Goal: Task Accomplishment & Management: Manage account settings

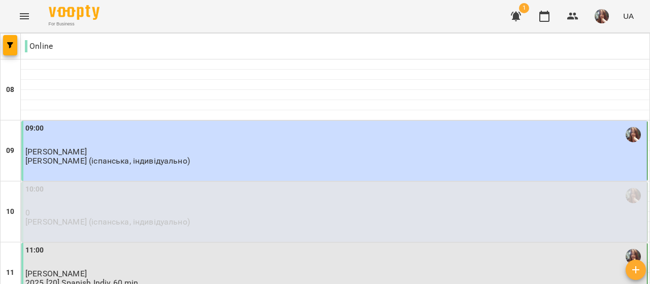
scroll to position [147, 0]
click at [92, 269] on p "[PERSON_NAME]" at bounding box center [334, 273] width 619 height 9
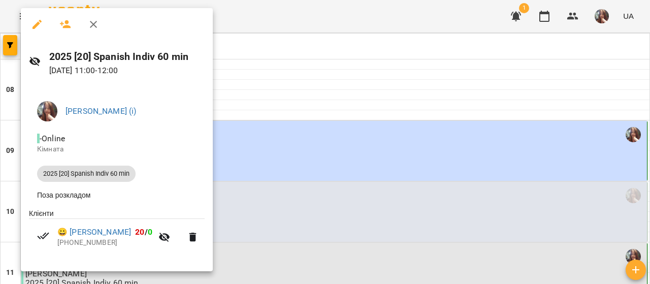
click at [279, 91] on div at bounding box center [325, 142] width 650 height 284
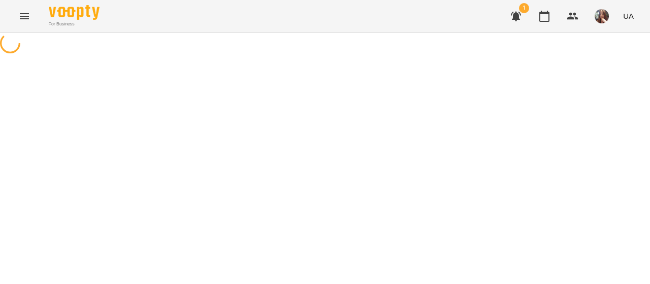
click at [517, 16] on icon "button" at bounding box center [516, 17] width 10 height 10
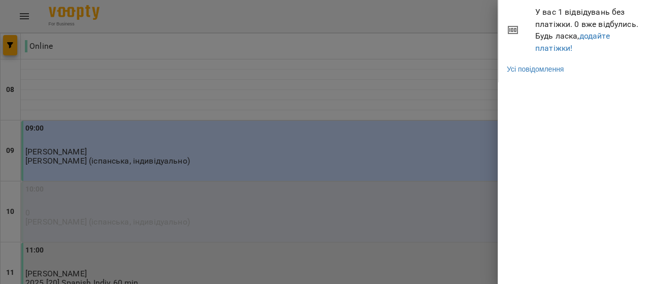
click at [475, 35] on div at bounding box center [325, 142] width 650 height 284
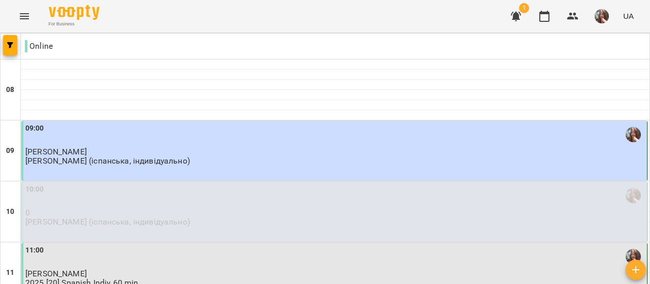
scroll to position [152, 0]
click at [117, 269] on p "[PERSON_NAME]" at bounding box center [334, 273] width 619 height 9
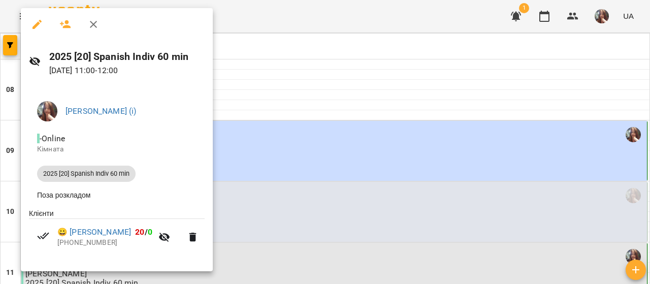
click at [312, 126] on div at bounding box center [325, 142] width 650 height 284
click at [312, 245] on div "11:00 [PERSON_NAME] 2025 [20] Spanish Indiv 60 min" at bounding box center [334, 266] width 619 height 43
click at [602, 14] on div at bounding box center [325, 142] width 650 height 284
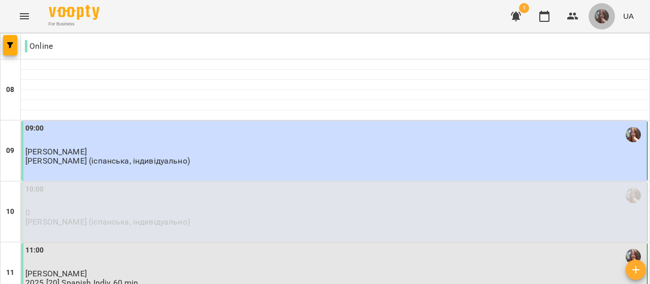
click at [601, 27] on button "button" at bounding box center [601, 16] width 26 height 26
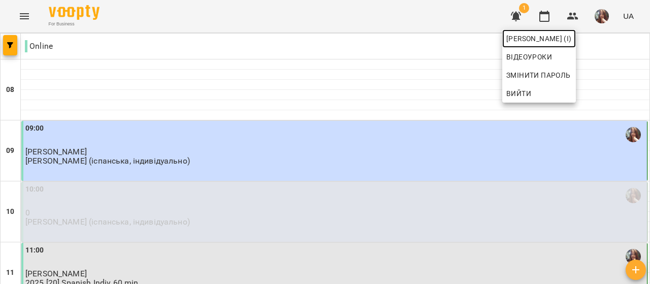
click at [571, 37] on span "[PERSON_NAME] (і)" at bounding box center [538, 38] width 65 height 12
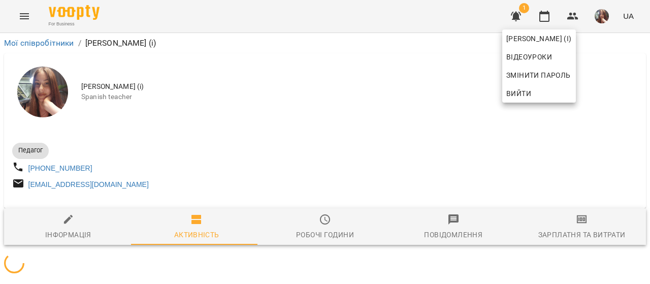
click at [172, 142] on div at bounding box center [325, 142] width 650 height 284
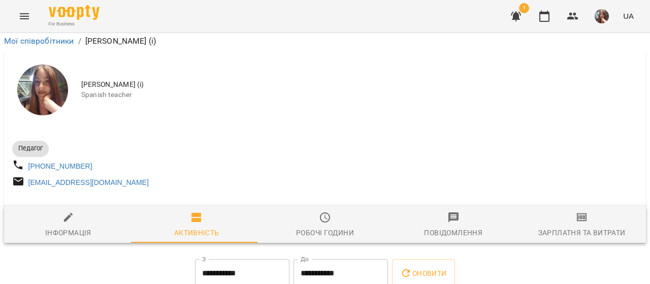
scroll to position [3887, 0]
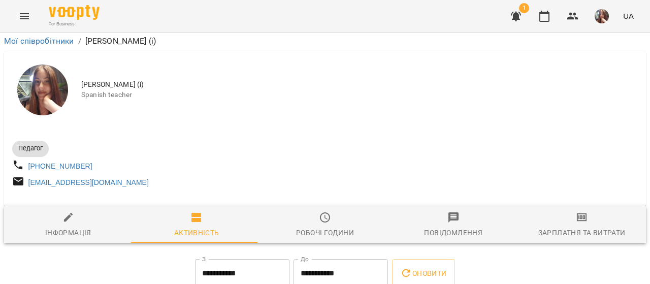
scroll to position [254, 0]
click at [510, 13] on icon "button" at bounding box center [516, 16] width 12 height 12
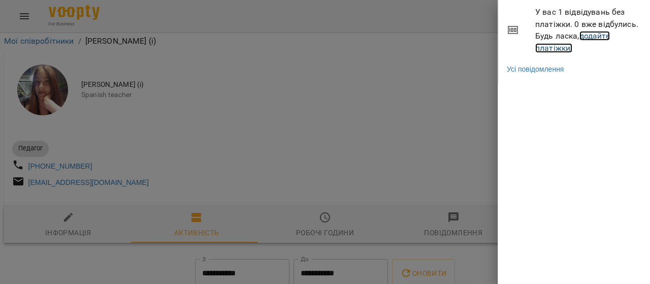
click at [551, 47] on link "додайте платіжки!" at bounding box center [572, 42] width 75 height 22
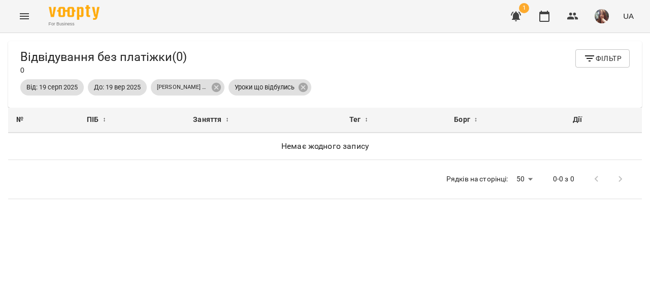
click at [519, 8] on button "button" at bounding box center [515, 16] width 24 height 24
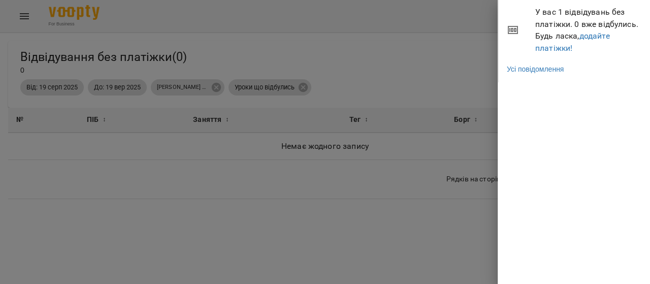
click at [456, 34] on div at bounding box center [325, 142] width 650 height 284
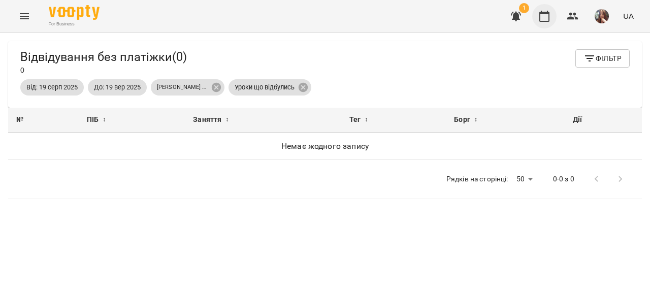
click at [548, 13] on icon "button" at bounding box center [544, 16] width 10 height 11
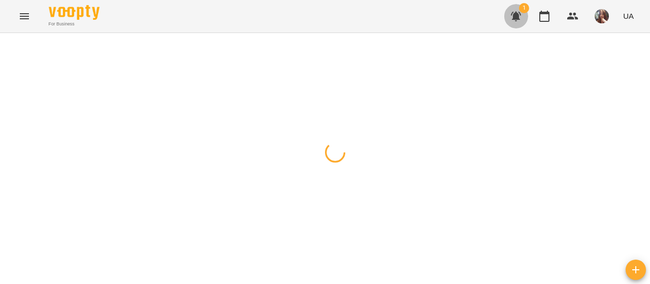
click at [511, 14] on icon "button" at bounding box center [516, 16] width 12 height 12
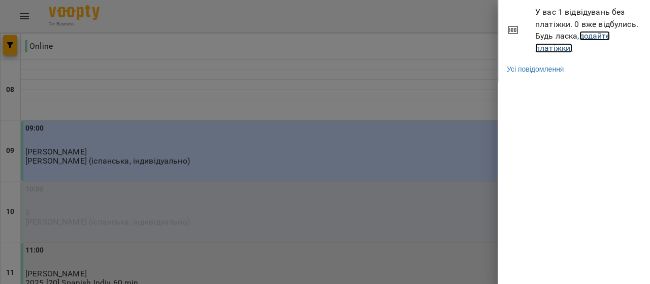
click at [551, 48] on link "додайте платіжки!" at bounding box center [572, 42] width 75 height 22
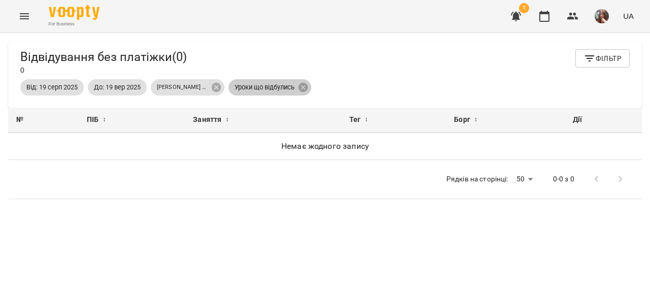
click at [269, 92] on span "Уроки що відбулись" at bounding box center [264, 87] width 72 height 9
click at [182, 87] on p "[PERSON_NAME] (і)" at bounding box center [182, 87] width 51 height 9
click at [512, 15] on icon "button" at bounding box center [516, 17] width 10 height 10
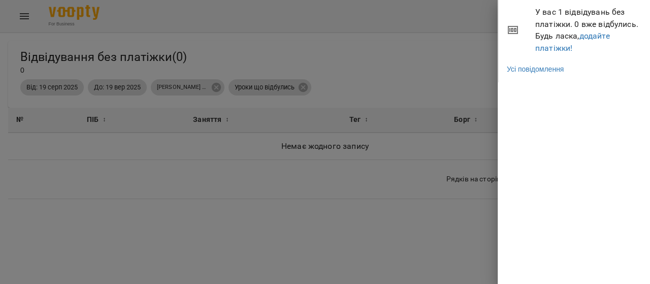
click at [444, 31] on div at bounding box center [325, 142] width 650 height 284
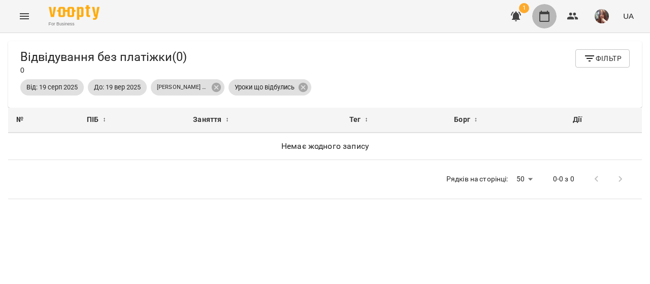
click at [543, 13] on icon "button" at bounding box center [544, 16] width 10 height 11
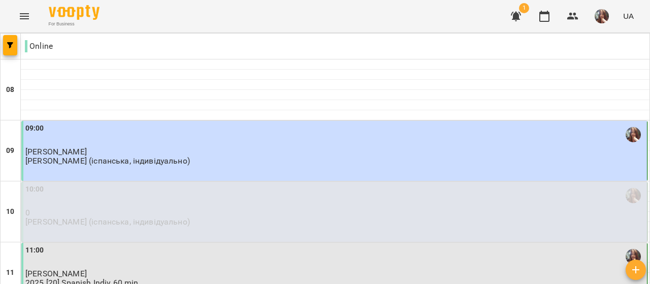
scroll to position [152, 0]
click at [187, 269] on p "[PERSON_NAME]" at bounding box center [334, 273] width 619 height 9
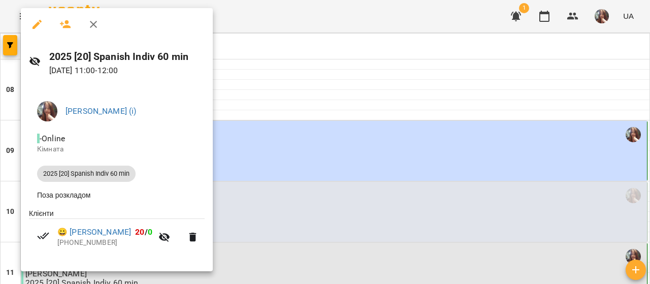
click at [323, 107] on div at bounding box center [325, 142] width 650 height 284
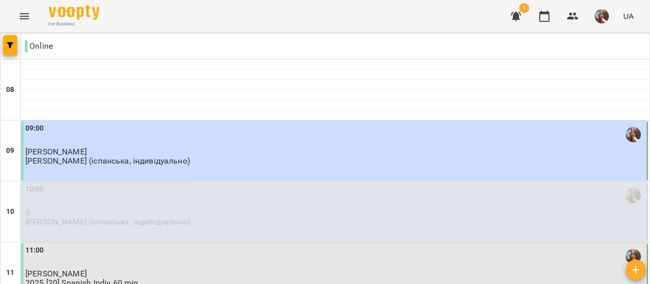
scroll to position [660, 0]
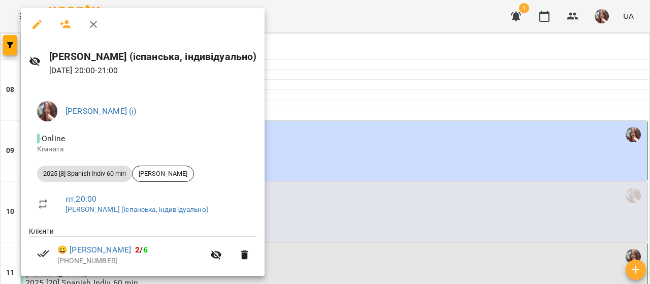
click at [361, 149] on div at bounding box center [325, 142] width 650 height 284
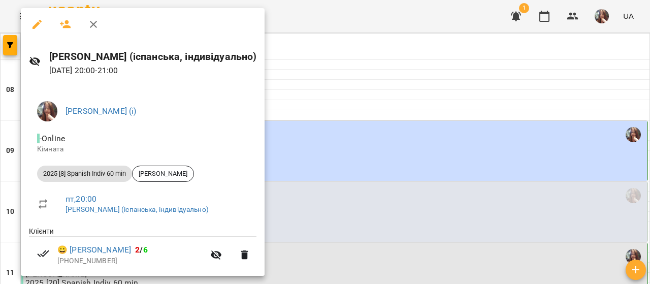
click at [391, 121] on div at bounding box center [325, 142] width 650 height 284
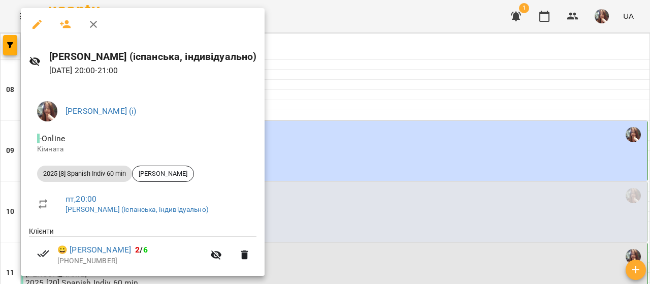
click at [458, 111] on div at bounding box center [325, 142] width 650 height 284
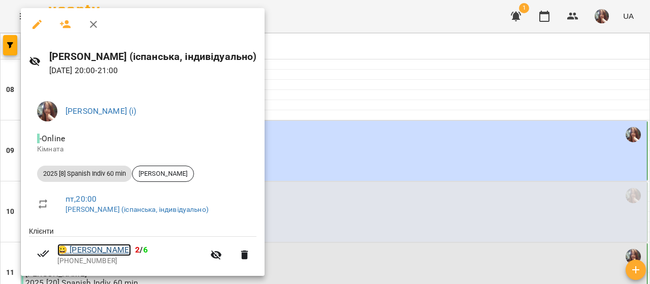
click at [125, 250] on link "😀 [PERSON_NAME]" at bounding box center [94, 250] width 74 height 12
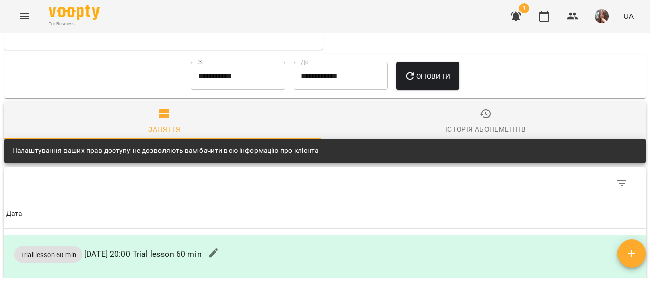
scroll to position [710, 0]
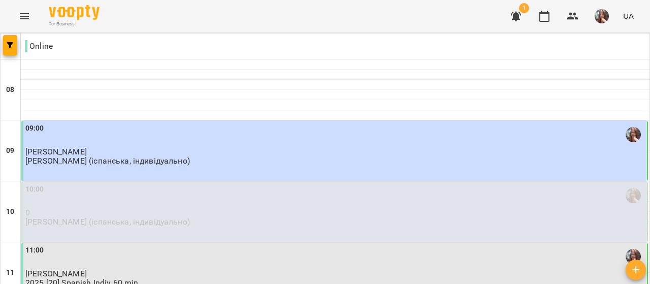
scroll to position [101, 0]
click at [119, 245] on div "11:00" at bounding box center [334, 256] width 619 height 23
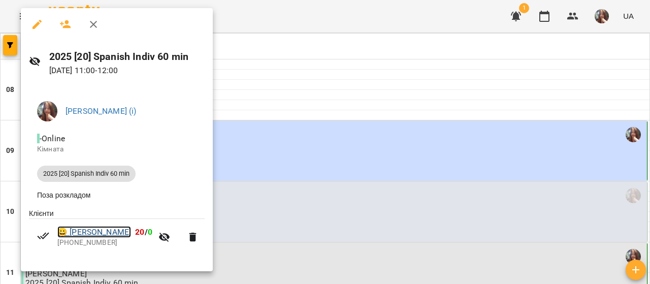
click at [103, 231] on link "😀 [PERSON_NAME]" at bounding box center [94, 232] width 74 height 12
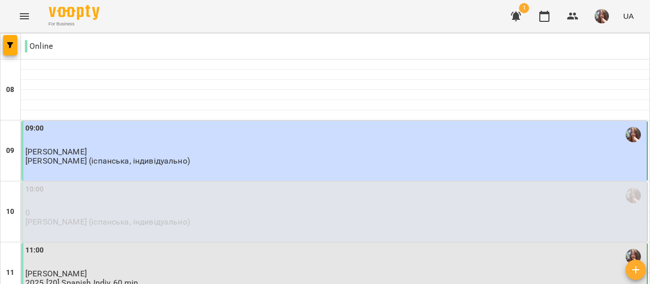
scroll to position [101, 0]
click at [602, 18] on img "button" at bounding box center [601, 16] width 14 height 14
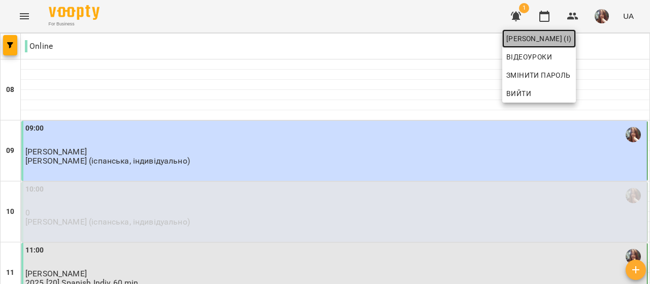
click at [571, 37] on span "[PERSON_NAME] (і)" at bounding box center [538, 38] width 65 height 12
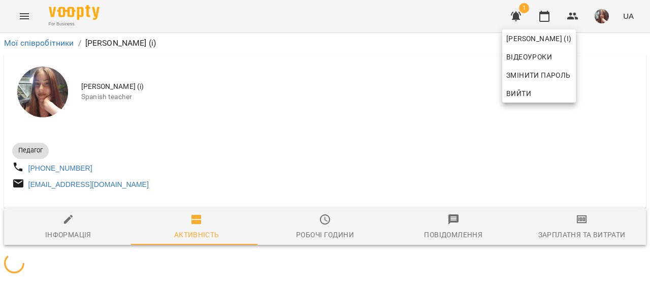
click at [393, 103] on div at bounding box center [325, 142] width 650 height 284
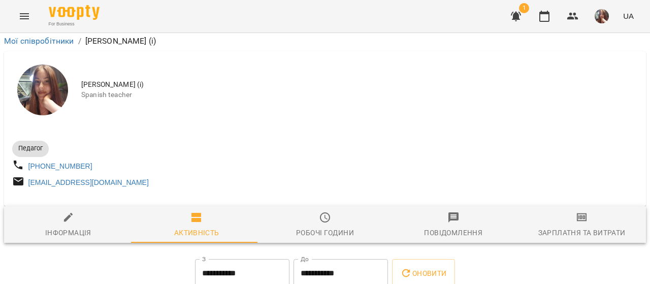
scroll to position [203, 0]
click at [543, 13] on icon "button" at bounding box center [544, 16] width 10 height 11
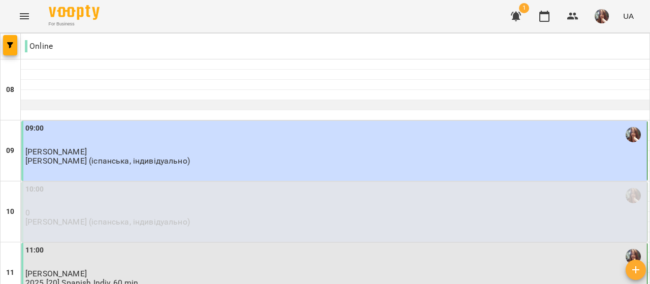
scroll to position [101, 0]
click at [399, 184] on div "10:00" at bounding box center [334, 195] width 619 height 23
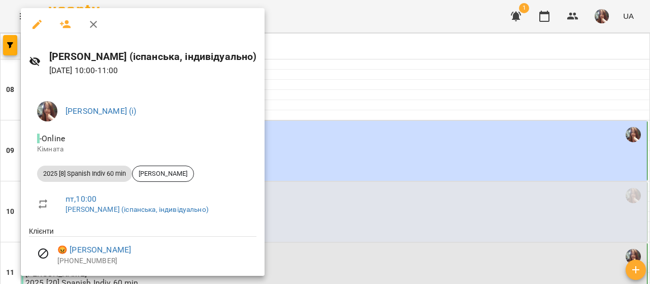
click at [345, 125] on div at bounding box center [325, 142] width 650 height 284
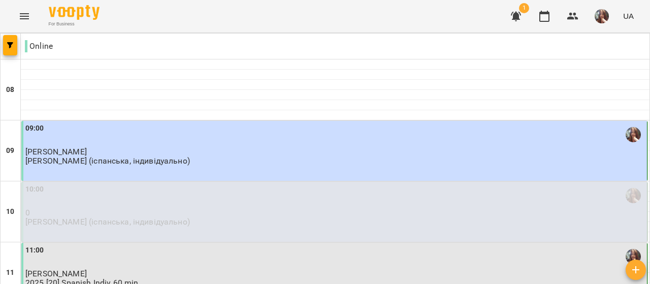
scroll to position [655, 0]
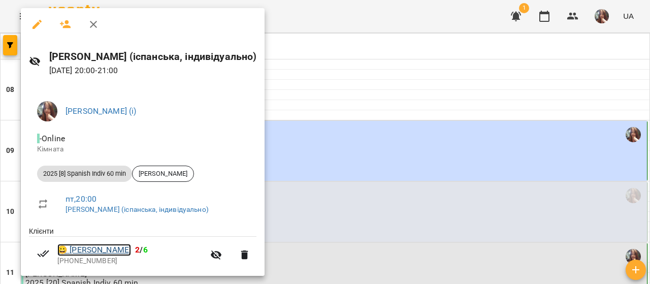
click at [102, 249] on link "😀 [PERSON_NAME]" at bounding box center [94, 250] width 74 height 12
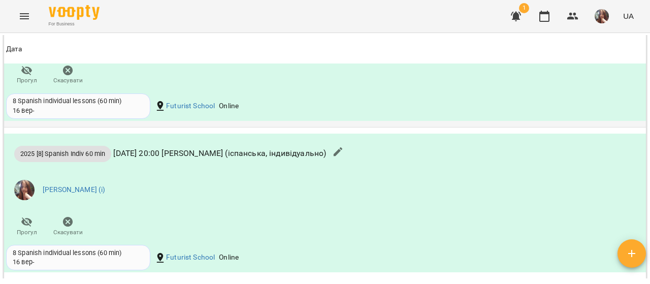
scroll to position [1167, 0]
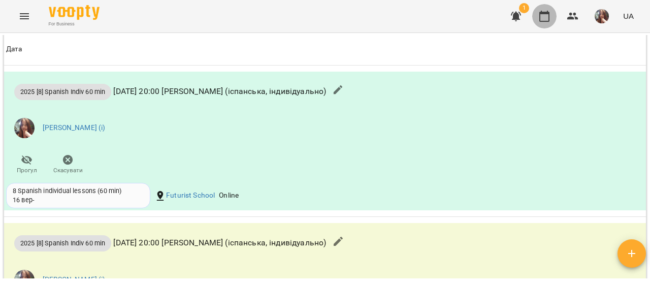
click at [540, 17] on icon "button" at bounding box center [544, 16] width 10 height 11
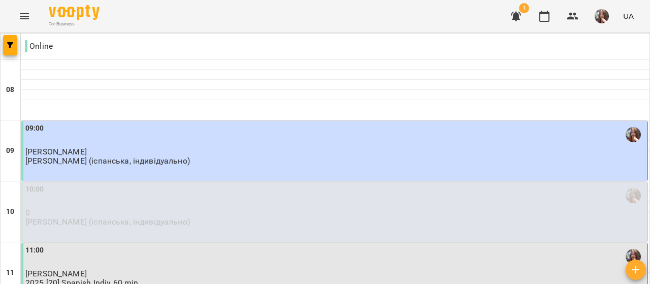
scroll to position [604, 0]
